Goal: Find specific page/section: Find specific page/section

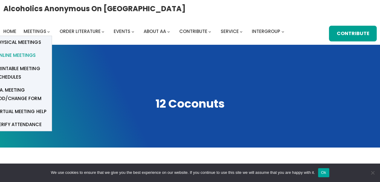
click at [22, 54] on span "Online Meetings" at bounding box center [16, 55] width 40 height 8
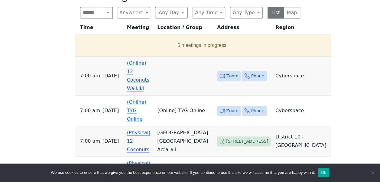
scroll to position [353, 0]
click at [226, 72] on span "Zoom" at bounding box center [232, 76] width 12 height 8
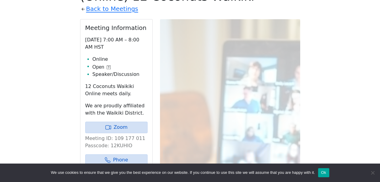
scroll to position [351, 0]
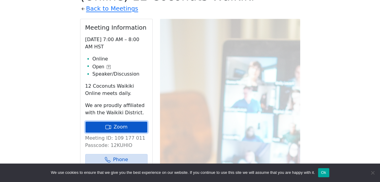
click at [117, 121] on link "Zoom" at bounding box center [116, 126] width 62 height 11
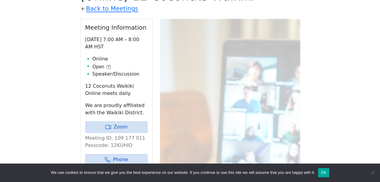
click at [323, 174] on button "Ok" at bounding box center [323, 172] width 11 height 9
